Goal: Information Seeking & Learning: Understand process/instructions

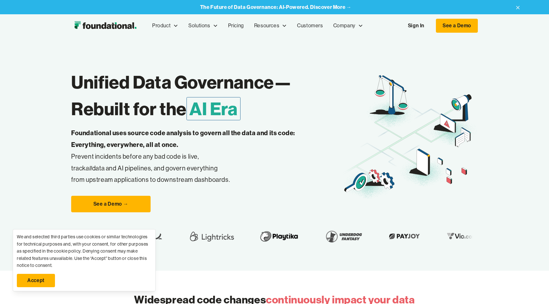
click at [419, 25] on link "Sign In" at bounding box center [415, 25] width 29 height 13
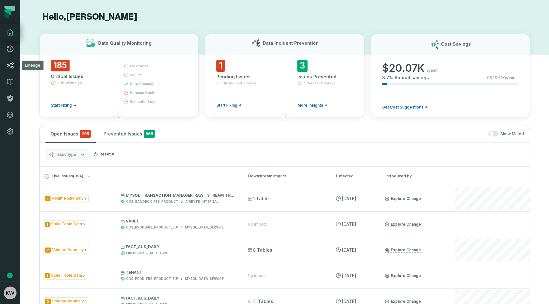
click at [2, 70] on link "Lineage" at bounding box center [10, 65] width 20 height 17
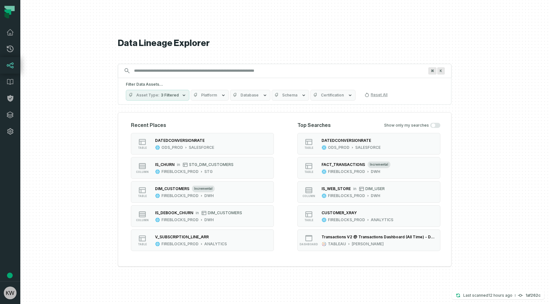
click at [182, 70] on input "Discovery Provider cmdk menu" at bounding box center [278, 71] width 297 height 10
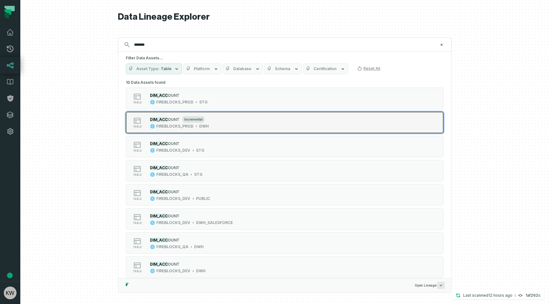
type input "*******"
click at [202, 130] on button "table DIM_ACC OUNT incremental FIREBLOCKS_PROD DWH" at bounding box center [285, 123] width 318 height 22
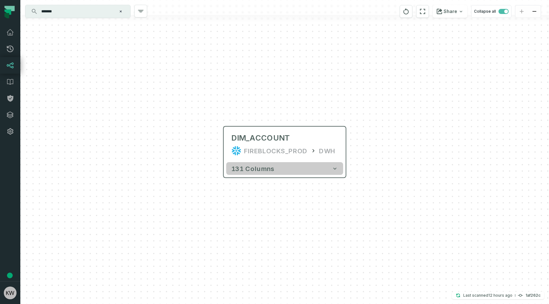
click at [277, 166] on button "131 columns" at bounding box center [284, 168] width 117 height 13
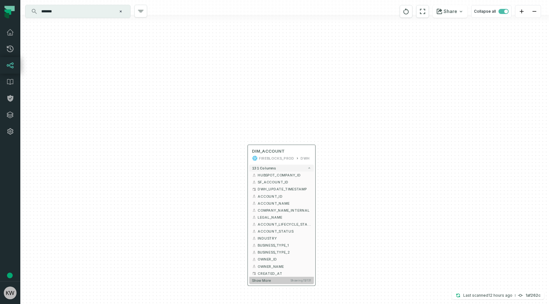
click at [274, 282] on button "Show more Showing 15 / 131" at bounding box center [281, 280] width 64 height 7
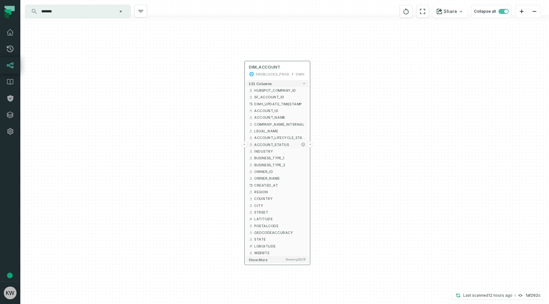
drag, startPoint x: 280, startPoint y: 229, endPoint x: 270, endPoint y: 109, distance: 120.7
click at [270, 142] on span "ACCOUNT_STATUS" at bounding box center [279, 144] width 51 height 5
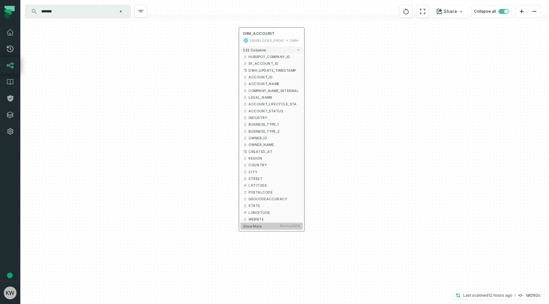
click at [261, 226] on span "Show more" at bounding box center [252, 226] width 18 height 4
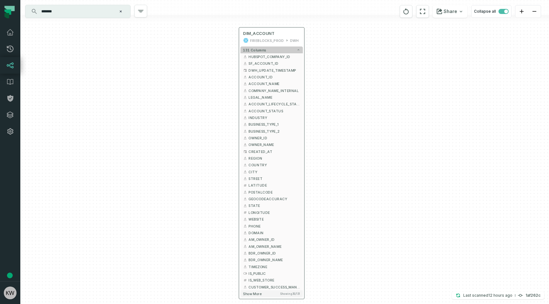
click at [260, 50] on span "131 columns" at bounding box center [254, 50] width 23 height 4
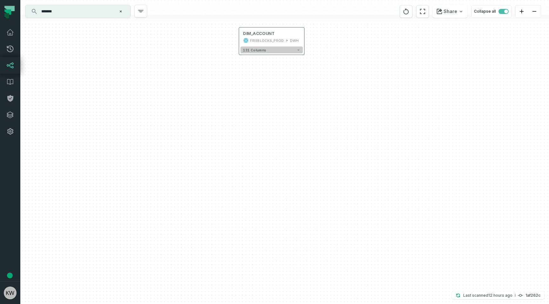
click at [274, 50] on button "131 columns" at bounding box center [271, 50] width 62 height 7
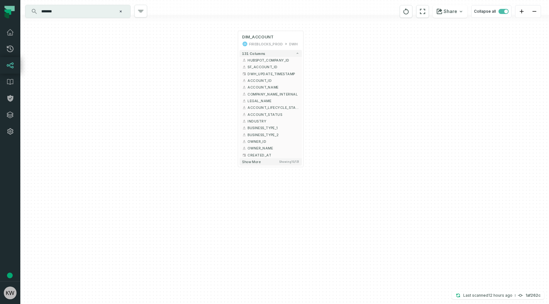
drag, startPoint x: 232, startPoint y: 61, endPoint x: 231, endPoint y: 100, distance: 39.1
click at [231, 100] on div "+ DIM_ACCOUNT FIREBLOCKS_PROD DWH + 131 columns + HUBSPOT_COMPANY_ID + + SF_ACC…" at bounding box center [284, 152] width 528 height 304
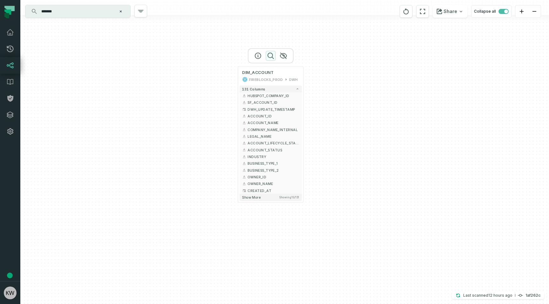
click at [271, 54] on icon "button" at bounding box center [271, 56] width 8 height 8
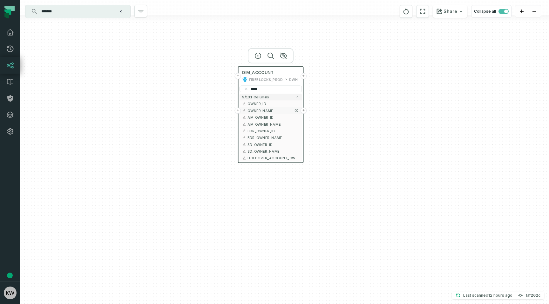
type input "*****"
click at [239, 110] on button "+" at bounding box center [238, 111] width 6 height 6
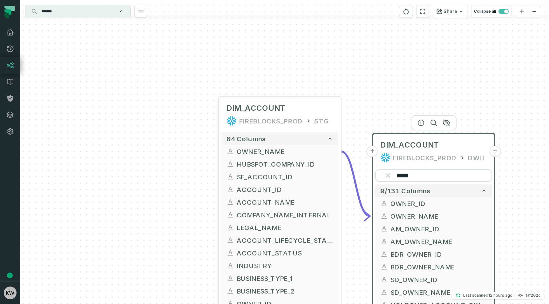
drag, startPoint x: 173, startPoint y: 164, endPoint x: 140, endPoint y: 69, distance: 100.9
click at [140, 69] on div "+ DIM_ACCOUNT FIREBLOCKS_PROD STG + 84 columns + OWNER_NAME - + HUBSPOT_COMPANY…" at bounding box center [284, 152] width 528 height 304
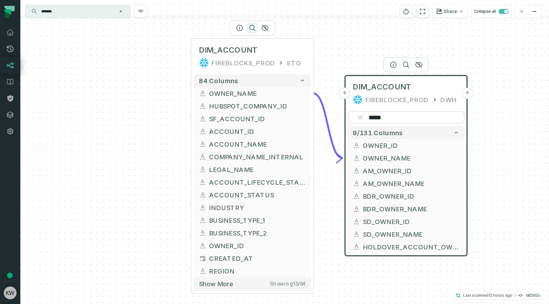
click at [251, 29] on icon "button" at bounding box center [252, 28] width 8 height 8
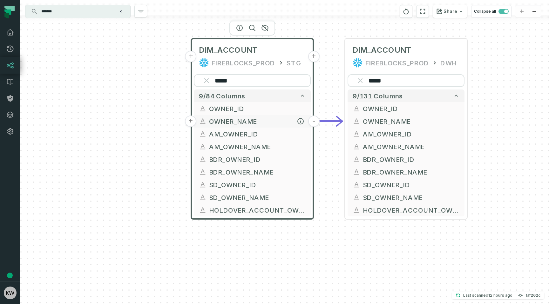
type input "*****"
click at [234, 119] on span "OWNER_NAME" at bounding box center [257, 122] width 97 height 10
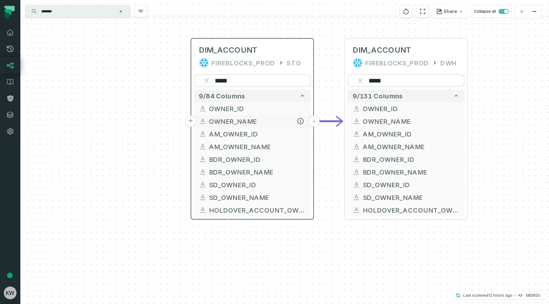
click at [191, 122] on button "+" at bounding box center [190, 121] width 11 height 11
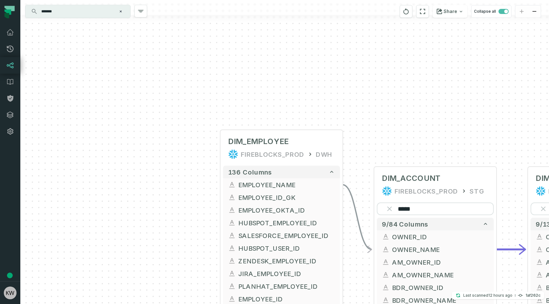
drag, startPoint x: 173, startPoint y: 182, endPoint x: 117, endPoint y: 95, distance: 103.7
click at [117, 95] on div "+ DIM_EMPLOYEE FIREBLOCKS_PROD DWH + 136 columns + EMPLOYEE_NAME + + EMPLOYEE_I…" at bounding box center [284, 152] width 528 height 304
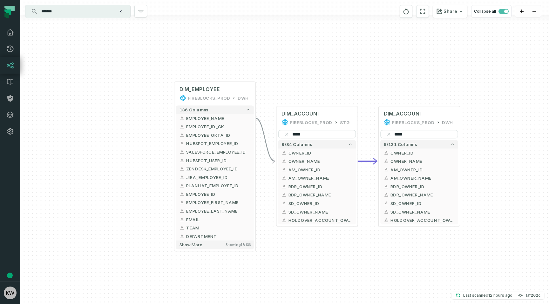
click at [173, 96] on div "+ DIM_EMPLOYEE FIREBLOCKS_PROD DWH + 136 columns + EMPLOYEE_NAME + + EMPLOYEE_I…" at bounding box center [284, 152] width 528 height 304
click at [176, 93] on button "+" at bounding box center [174, 94] width 8 height 8
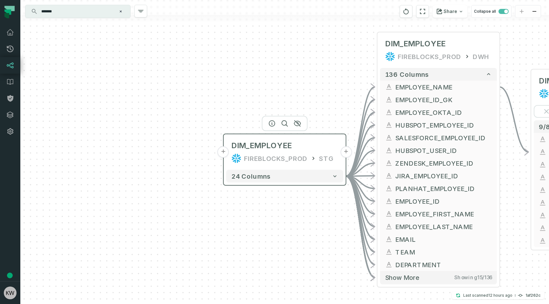
click at [222, 152] on button "+" at bounding box center [222, 151] width 11 height 11
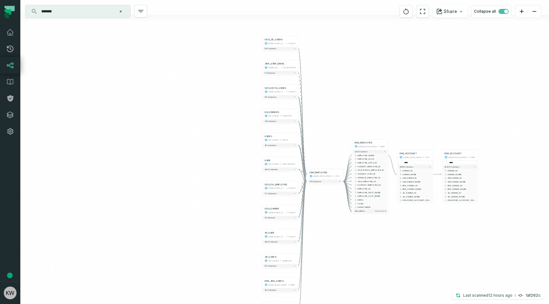
drag, startPoint x: 343, startPoint y: 137, endPoint x: 338, endPoint y: 134, distance: 5.0
click at [338, 134] on div "+ ODS_ZD_USERS FIREBLOCKS_PROD PUBLIC + 54 columns JIRA_USER_EMAIL FIREBLOCKS_P…" at bounding box center [284, 152] width 528 height 304
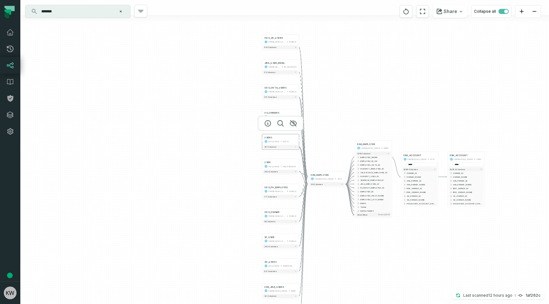
click at [273, 141] on div "ODS_PROD" at bounding box center [273, 141] width 11 height 3
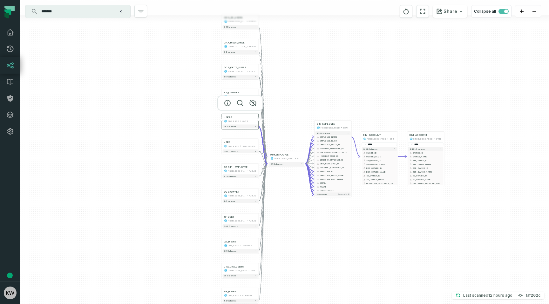
drag, startPoint x: 349, startPoint y: 133, endPoint x: 307, endPoint y: 112, distance: 46.6
click at [307, 112] on div "+ ODS_ZD_USERS FIREBLOCKS_PROD PUBLIC + 54 columns JIRA_USER_EMAIL FIREBLOCKS_P…" at bounding box center [284, 152] width 528 height 304
click at [278, 164] on span "24 columns" at bounding box center [275, 163] width 12 height 2
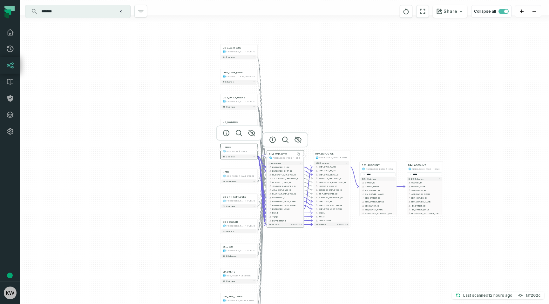
click at [284, 155] on span "DIM_EMPLOYEE" at bounding box center [278, 153] width 18 height 3
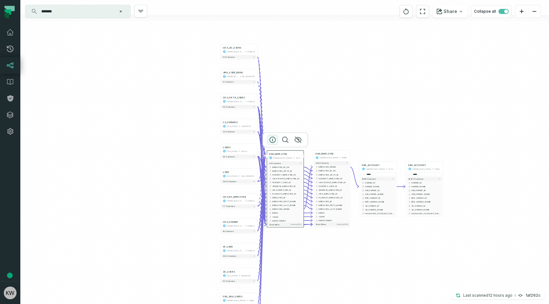
click at [273, 140] on icon "button" at bounding box center [273, 140] width 8 height 8
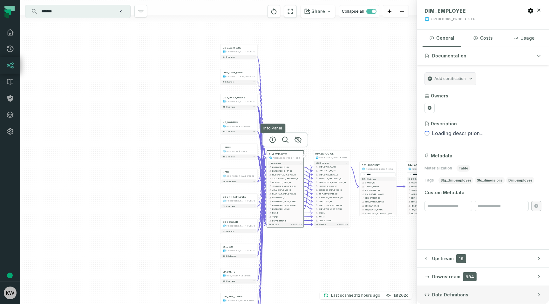
click at [460, 297] on span "Data Definitions" at bounding box center [450, 295] width 36 height 6
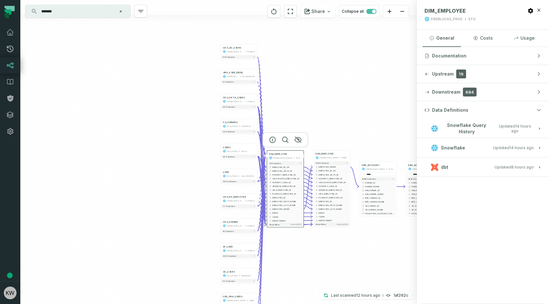
click at [485, 168] on button "dbt Updated 10/8/2025, 6:58:18 AM" at bounding box center [482, 167] width 117 height 9
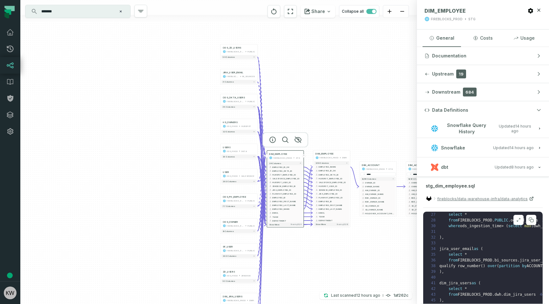
scroll to position [142, 0]
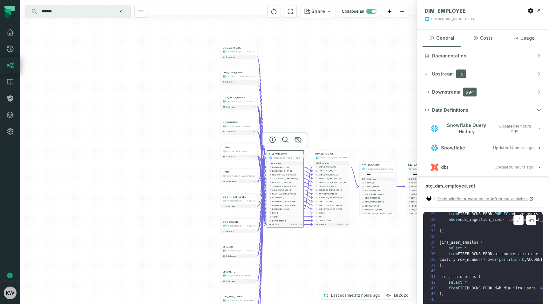
click at [521, 219] on button at bounding box center [518, 220] width 10 height 10
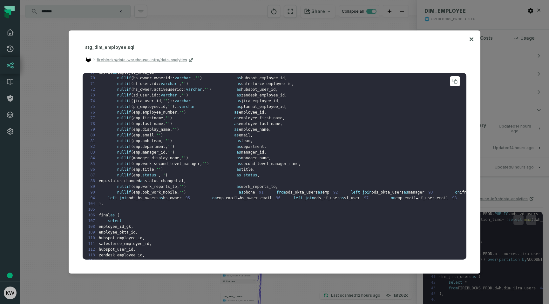
scroll to position [337, 0]
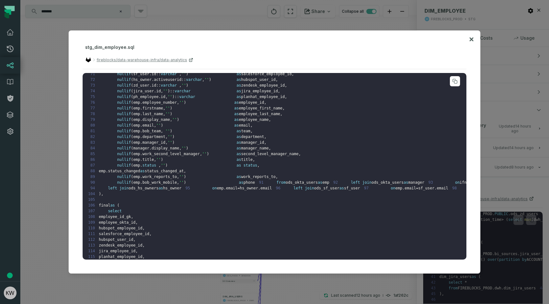
click at [259, 76] on span "salesforce_employee_id" at bounding box center [266, 74] width 50 height 4
drag, startPoint x: 259, startPoint y: 144, endPoint x: 140, endPoint y: 143, distance: 118.7
click at [140, 143] on code "1 CREATE VIEW FIREBLOCKS_PROD . stg . dim_employee AS ( 2 3 4 with 5 6 ods_okta…" at bounding box center [546, 56] width 920 height 633
click at [140, 76] on span "sf_user" at bounding box center [141, 74] width 16 height 4
drag, startPoint x: 140, startPoint y: 143, endPoint x: 151, endPoint y: 142, distance: 10.5
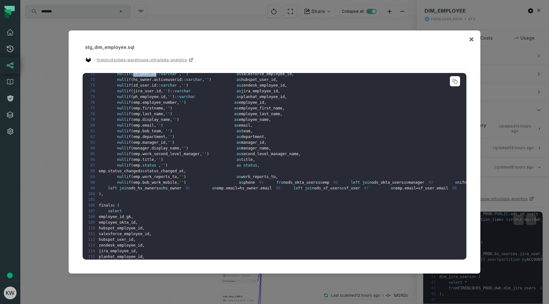
click at [151, 142] on code "1 CREATE VIEW FIREBLOCKS_PROD . stg . dim_employee AS ( 2 3 4 with 5 6 ods_okta…" at bounding box center [546, 56] width 920 height 633
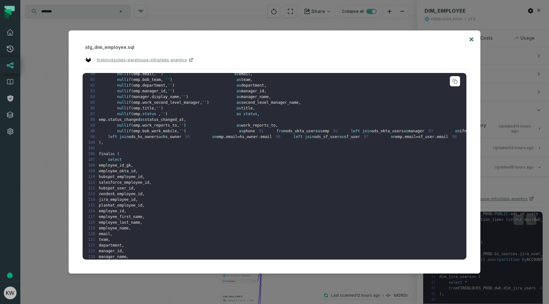
scroll to position [389, 0]
click at [285, 133] on span "ods_okta_users" at bounding box center [301, 130] width 32 height 4
drag, startPoint x: 125, startPoint y: 205, endPoint x: 130, endPoint y: 205, distance: 5.1
click at [285, 133] on span "ods_okta_users" at bounding box center [301, 130] width 32 height 4
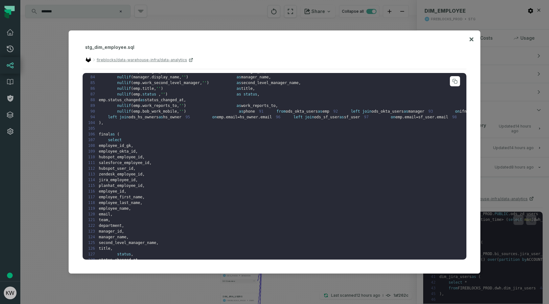
scroll to position [410, 0]
click at [314, 118] on span "ods_sf_user" at bounding box center [326, 115] width 25 height 4
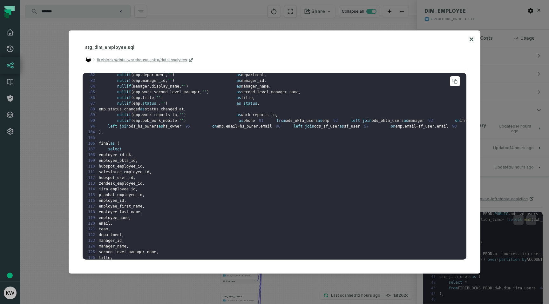
scroll to position [393, 0]
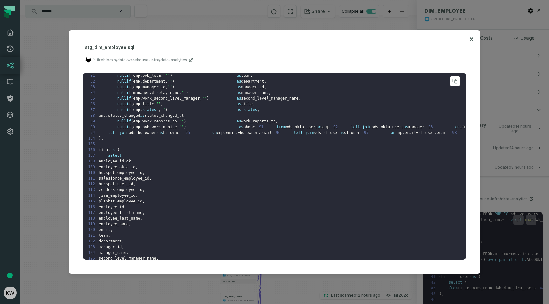
click at [285, 129] on span "ods_okta_users" at bounding box center [301, 127] width 32 height 4
drag, startPoint x: 127, startPoint y: 200, endPoint x: 146, endPoint y: 204, distance: 19.1
click at [146, 204] on pre "1 CREATE VIEW FIREBLOCKS_PROD . stg . dim_employee AS ( 2 3 4 with 5 6 ods_okta…" at bounding box center [275, 166] width 384 height 187
drag, startPoint x: 137, startPoint y: 230, endPoint x: 179, endPoint y: 235, distance: 42.9
click at [179, 235] on code "1 CREATE VIEW FIREBLOCKS_PROD . stg . dim_employee AS ( 2 3 4 with 5 6 ods_okta…" at bounding box center [546, 1] width 920 height 633
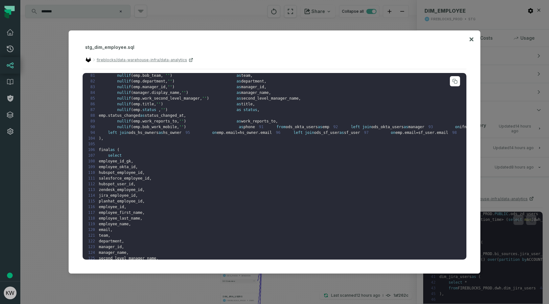
click at [183, 238] on pre "1 CREATE VIEW FIREBLOCKS_PROD . stg . dim_employee AS ( 2 3 4 with 5 6 ods_okta…" at bounding box center [275, 166] width 384 height 187
drag, startPoint x: 183, startPoint y: 237, endPoint x: 120, endPoint y: 237, distance: 63.2
click at [120, 237] on pre "1 CREATE VIEW FIREBLOCKS_PROD . stg . dim_employee AS ( 2 3 4 with 5 6 ods_okta…" at bounding box center [275, 166] width 384 height 187
click at [285, 129] on span "ods_okta_users" at bounding box center [301, 127] width 32 height 4
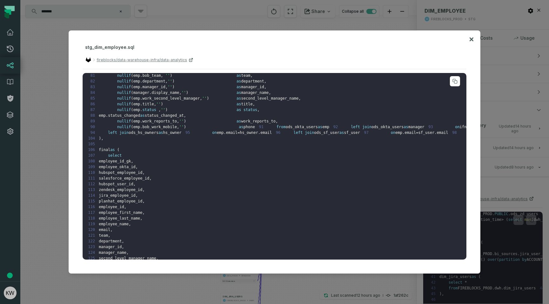
click at [395, 135] on span "emp" at bounding box center [398, 132] width 7 height 4
drag, startPoint x: 125, startPoint y: 237, endPoint x: 175, endPoint y: 236, distance: 49.9
click at [175, 236] on code "1 CREATE VIEW FIREBLOCKS_PROD . stg . dim_employee AS ( 2 3 4 with 5 6 ods_okta…" at bounding box center [546, 1] width 920 height 633
click at [192, 209] on pre "1 CREATE VIEW FIREBLOCKS_PROD . stg . dim_employee AS ( 2 3 4 with 5 6 ods_okta…" at bounding box center [275, 166] width 384 height 187
drag, startPoint x: 138, startPoint y: 228, endPoint x: 148, endPoint y: 230, distance: 10.3
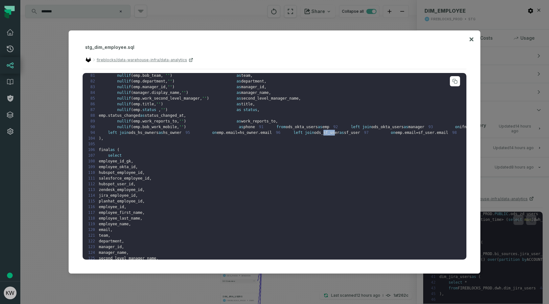
click at [314, 135] on span "ods_sf_user" at bounding box center [326, 132] width 25 height 4
click at [395, 135] on span "emp" at bounding box center [398, 132] width 7 height 4
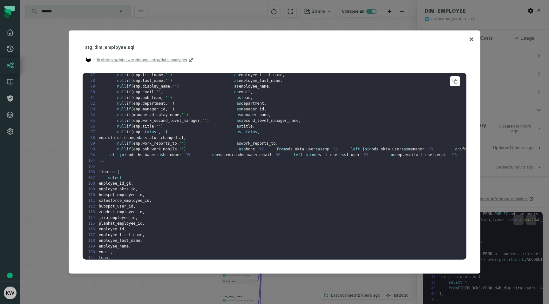
scroll to position [368, 0]
click at [248, 97] on span "email" at bounding box center [244, 94] width 11 height 4
drag, startPoint x: 248, startPoint y: 164, endPoint x: 136, endPoint y: 163, distance: 112.4
click at [136, 163] on code "1 CREATE VIEW FIREBLOCKS_PROD . stg . dim_employee AS ( 2 3 4 with 5 6 ods_okta…" at bounding box center [546, 25] width 920 height 633
click at [136, 97] on span "emp" at bounding box center [136, 94] width 7 height 4
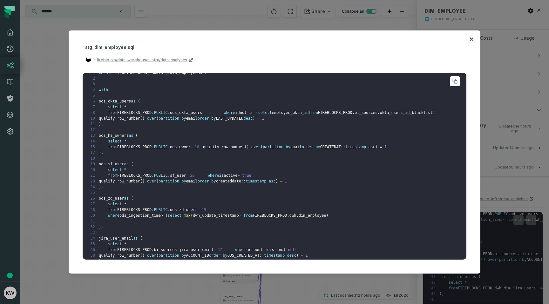
scroll to position [8, 0]
click at [135, 110] on span "FIREBLOCKS_PROD" at bounding box center [134, 111] width 34 height 4
drag, startPoint x: 135, startPoint y: 110, endPoint x: 180, endPoint y: 112, distance: 45.4
copy code "FIREBLOCKS_PROD . PUBLIC . ods_okta_users"
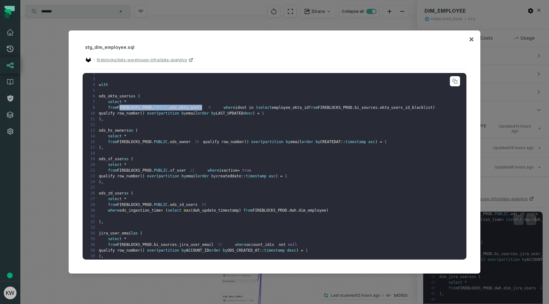
scroll to position [11, 0]
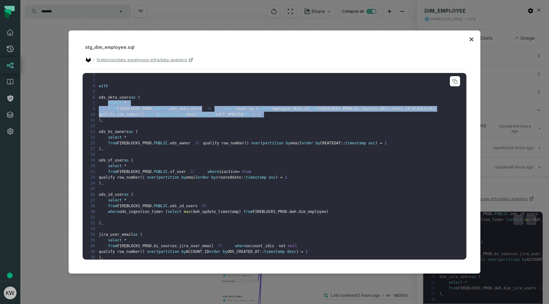
drag, startPoint x: 107, startPoint y: 104, endPoint x: 290, endPoint y: 121, distance: 183.7
click at [290, 121] on pre "1 CREATE VIEW FIREBLOCKS_PROD . stg . dim_employee AS ( 2 3 4 with 5 6 ods_okta…" at bounding box center [275, 166] width 384 height 187
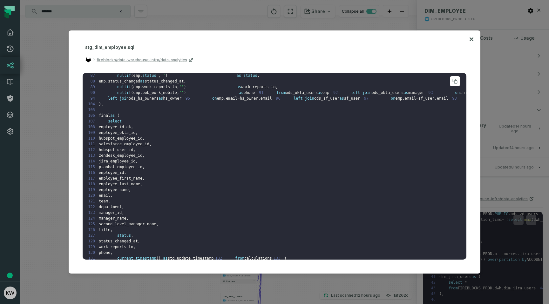
scroll to position [437, 0]
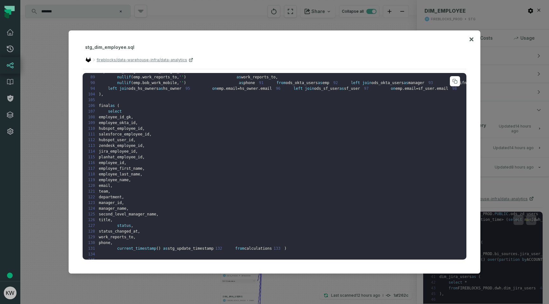
click at [314, 91] on span "ods_sf_user" at bounding box center [326, 88] width 25 height 4
drag, startPoint x: 138, startPoint y: 186, endPoint x: 137, endPoint y: 191, distance: 4.6
click at [404, 91] on span "email" at bounding box center [409, 88] width 11 height 4
drag, startPoint x: 137, startPoint y: 191, endPoint x: 126, endPoint y: 191, distance: 11.1
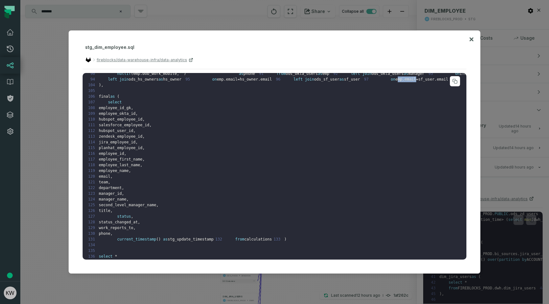
scroll to position [441, 0]
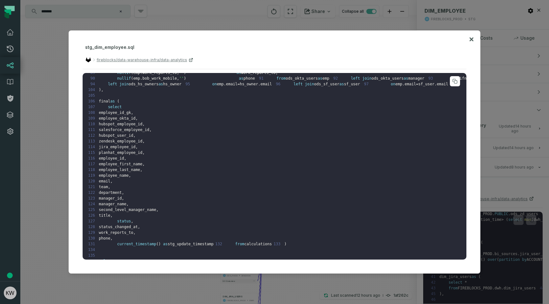
click at [285, 81] on span "ods_okta_users" at bounding box center [301, 78] width 32 height 4
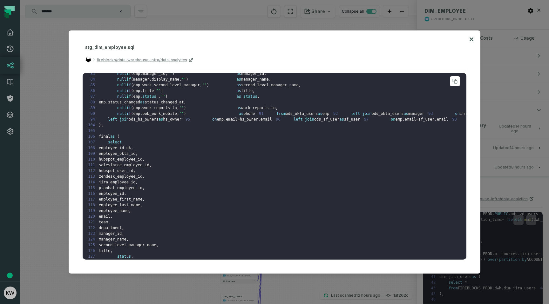
scroll to position [398, 0]
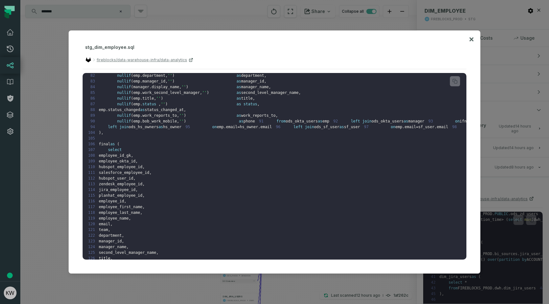
click at [471, 37] on icon at bounding box center [471, 40] width 4 height 8
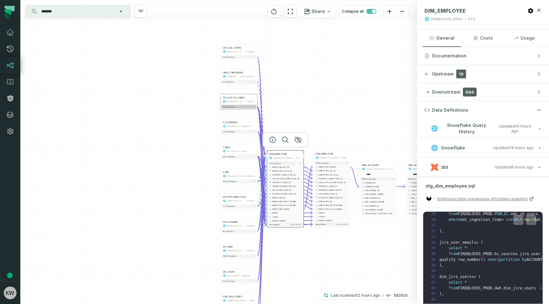
click at [235, 107] on button "35 columns" at bounding box center [238, 107] width 35 height 4
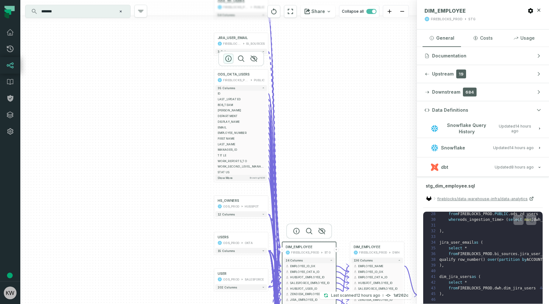
click at [229, 59] on icon "button" at bounding box center [228, 59] width 8 height 8
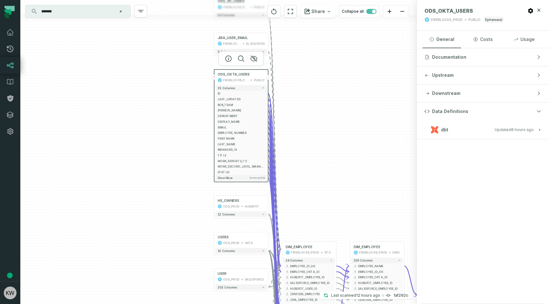
click at [468, 130] on button "dbt Updated 10/8/2025, 6:58:18 AM" at bounding box center [482, 129] width 117 height 9
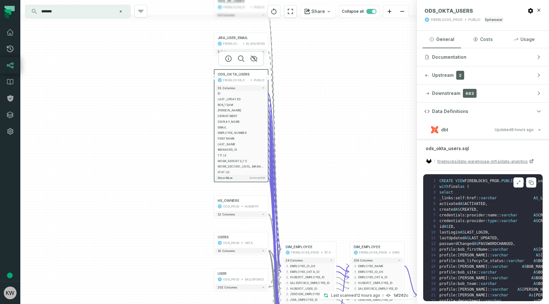
click at [521, 183] on button at bounding box center [518, 182] width 10 height 10
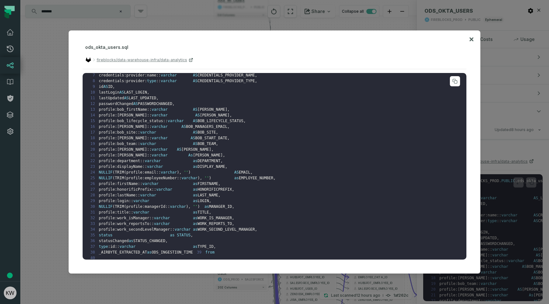
scroll to position [40, 0]
click at [101, 170] on span "NULLIF" at bounding box center [106, 171] width 14 height 4
drag, startPoint x: 101, startPoint y: 170, endPoint x: 176, endPoint y: 171, distance: 75.6
click at [176, 171] on code "1 CREATE VIEW FIREBLOCKS_PROD . PUBLIC . ods_okta_users AS ( 2 with final as ( …" at bounding box center [180, 168] width 189 height 262
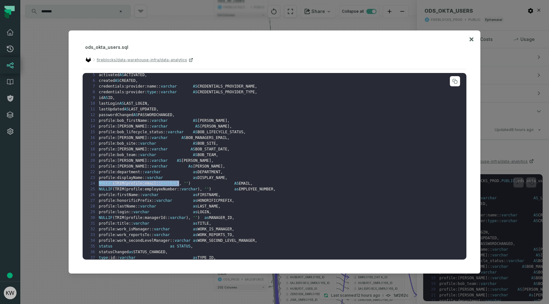
scroll to position [0, 0]
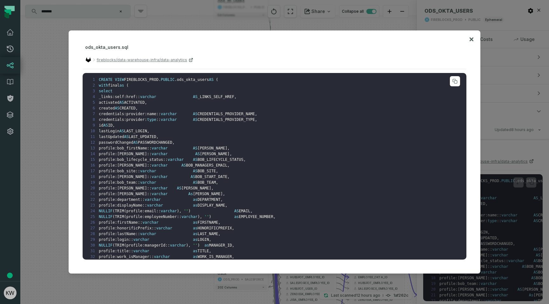
click at [139, 77] on span "FIREBLOCKS_PROD" at bounding box center [141, 79] width 34 height 4
drag, startPoint x: 139, startPoint y: 77, endPoint x: 179, endPoint y: 77, distance: 40.0
click at [179, 77] on code "1 CREATE VIEW FIREBLOCKS_PROD . PUBLIC . ods_okta_users AS ( 2 with final as ( …" at bounding box center [180, 208] width 189 height 262
copy code "FIREBLOCKS_PROD . PUBLIC . ods_okta_users"
click at [471, 39] on icon at bounding box center [471, 39] width 4 height 4
